Goal: Find specific page/section: Find specific page/section

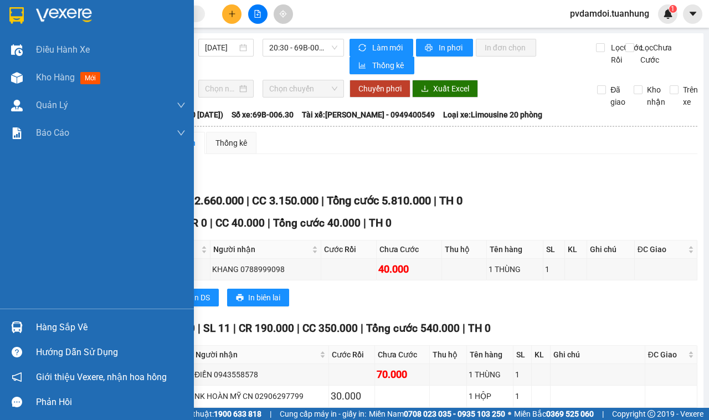
scroll to position [2021, 0]
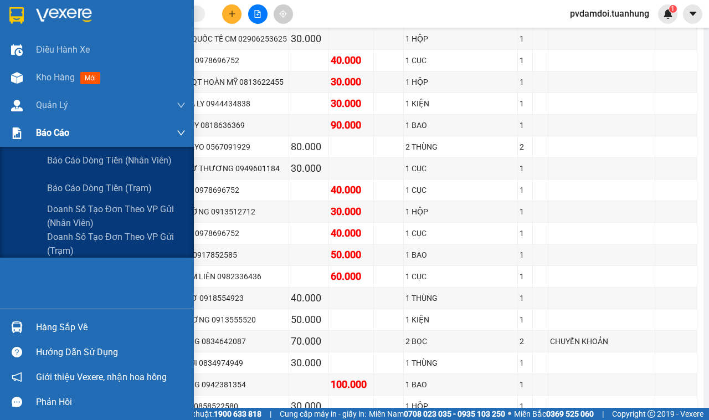
click at [62, 143] on div "Báo cáo" at bounding box center [110, 133] width 149 height 28
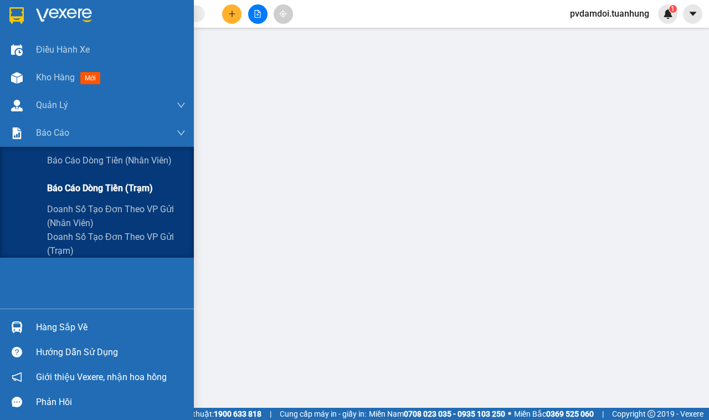
scroll to position [129, 0]
click at [76, 185] on span "Báo cáo dòng tiền (trạm)" at bounding box center [100, 188] width 106 height 14
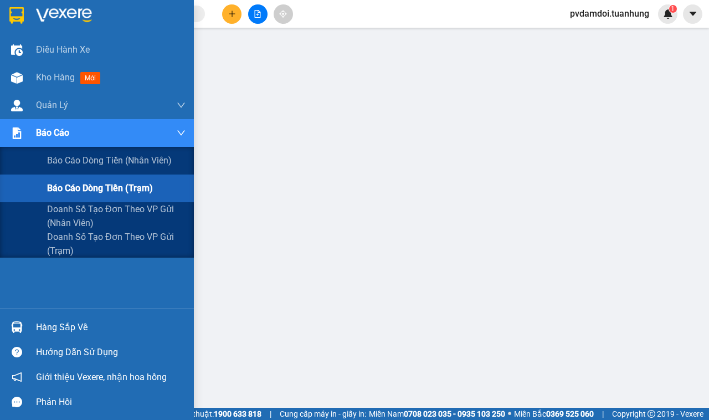
click at [89, 188] on span "Báo cáo dòng tiền (trạm)" at bounding box center [100, 188] width 106 height 14
click at [66, 194] on span "Báo cáo dòng tiền (trạm)" at bounding box center [100, 188] width 106 height 14
click at [23, 140] on div at bounding box center [16, 132] width 19 height 19
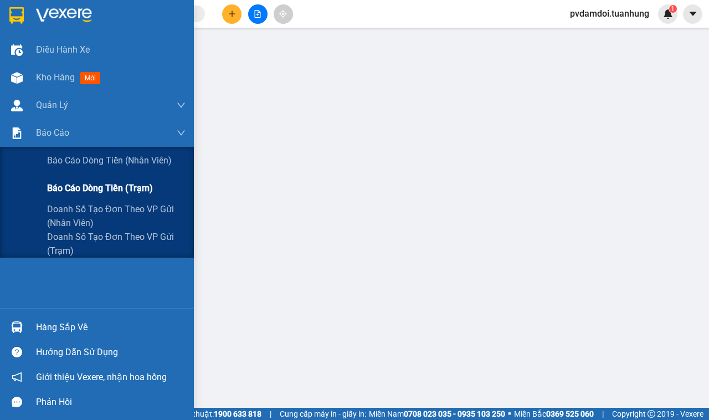
click at [69, 185] on span "Báo cáo dòng tiền (trạm)" at bounding box center [100, 188] width 106 height 14
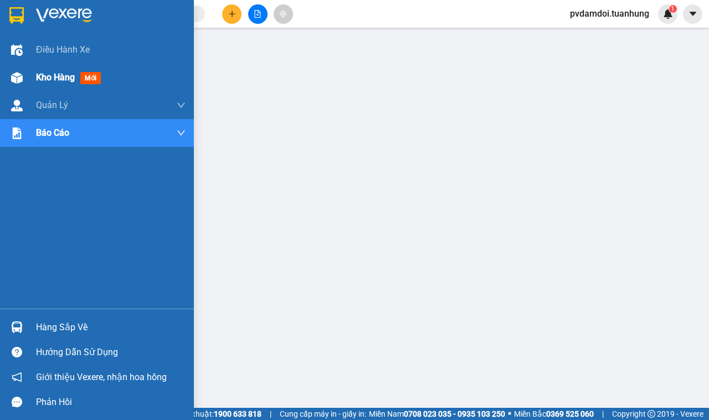
click at [26, 74] on div "Kho hàng mới" at bounding box center [97, 78] width 194 height 28
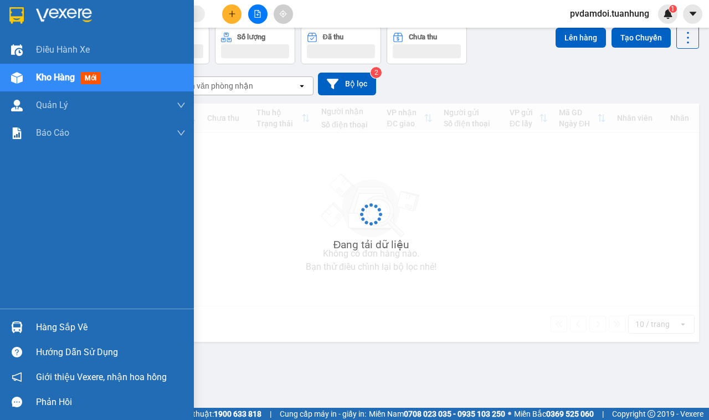
scroll to position [51, 0]
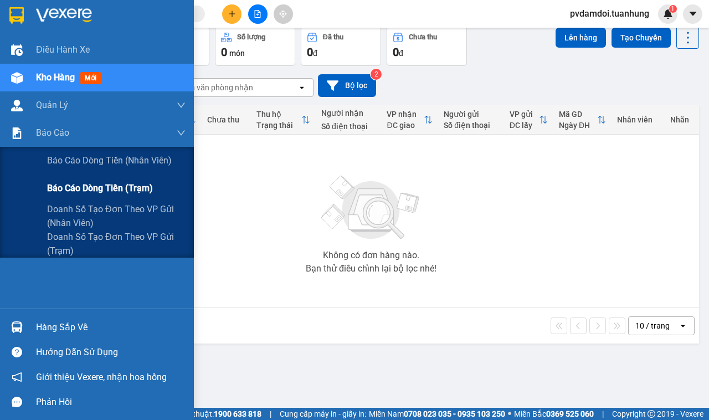
click at [142, 184] on span "Báo cáo dòng tiền (trạm)" at bounding box center [100, 188] width 106 height 14
